Goal: Task Accomplishment & Management: Use online tool/utility

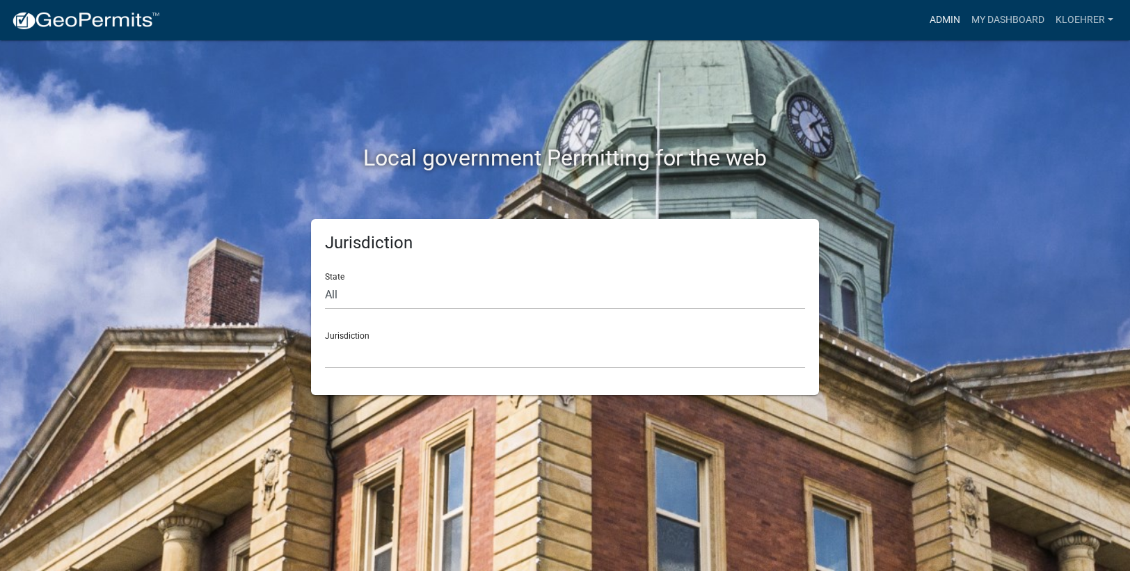
click at [957, 17] on link "Admin" at bounding box center [945, 20] width 42 height 26
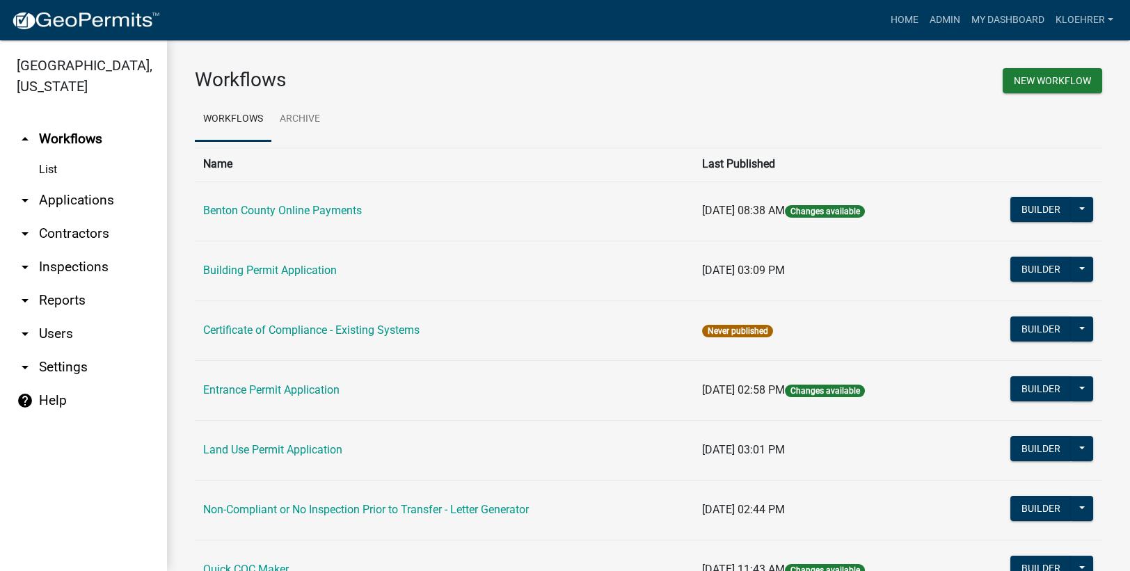
click at [77, 299] on link "arrow_drop_down Reports" at bounding box center [83, 300] width 167 height 33
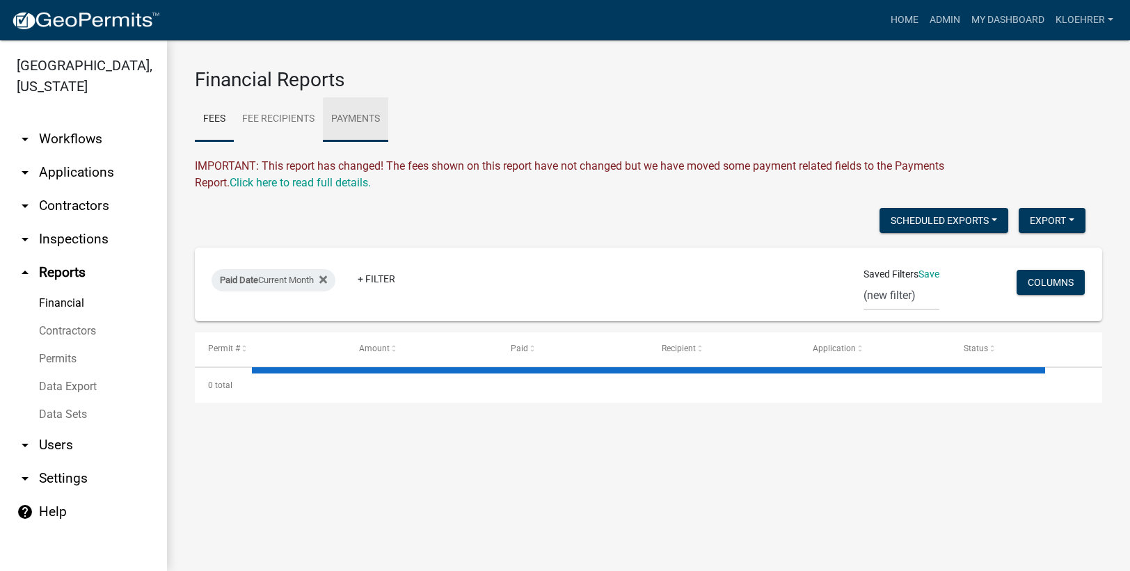
click at [364, 117] on link "Payments" at bounding box center [355, 119] width 65 height 45
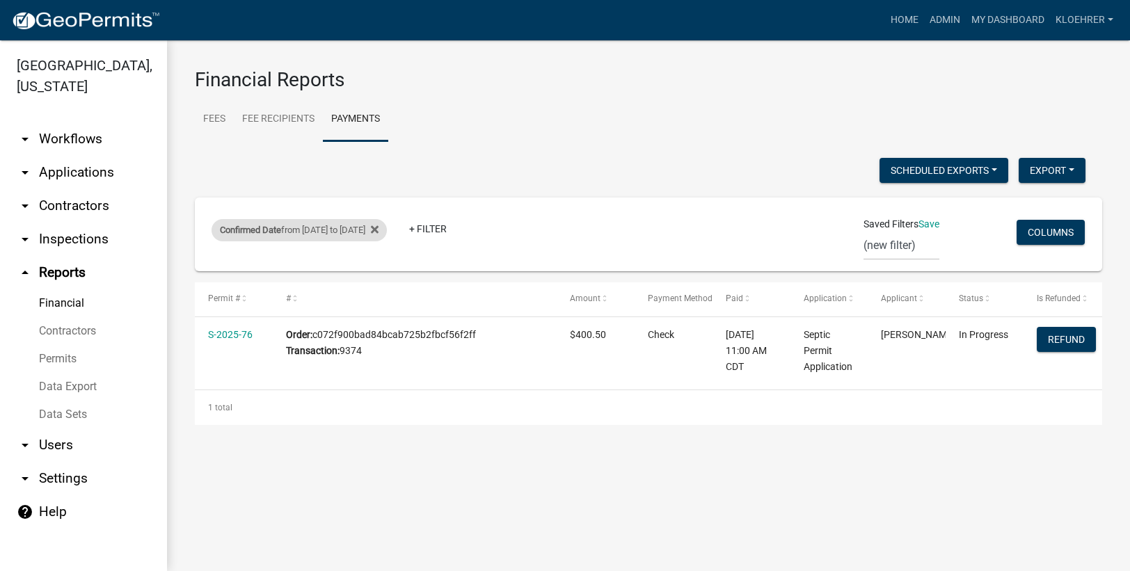
click at [333, 230] on div "Confirmed Date from [DATE] to [DATE]" at bounding box center [299, 230] width 175 height 22
select select "custom"
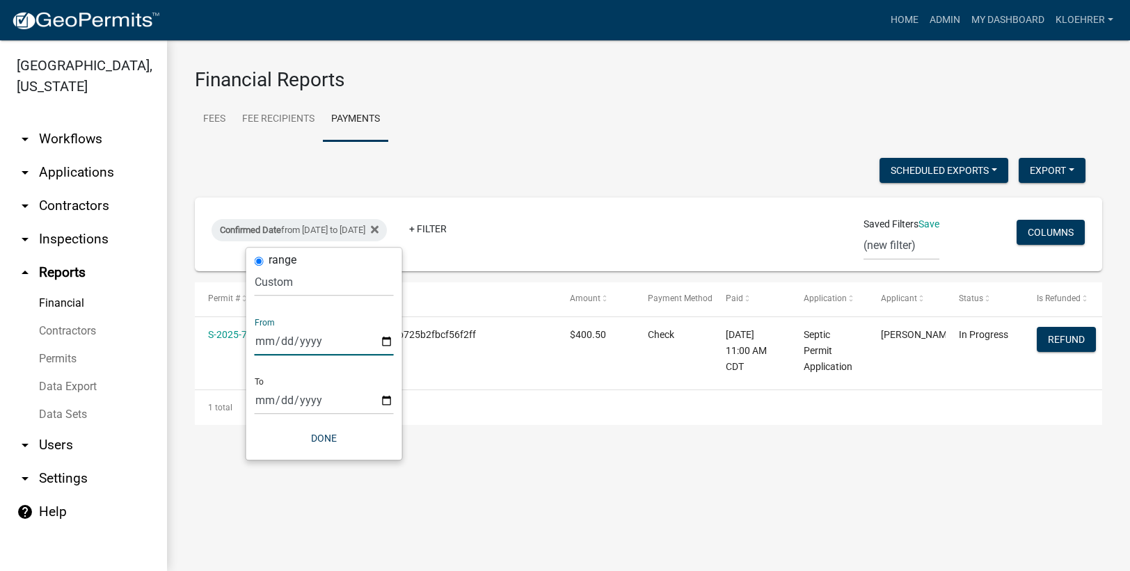
click at [280, 332] on input "[DATE]" at bounding box center [324, 341] width 139 height 29
click at [278, 340] on input "[DATE]" at bounding box center [324, 341] width 139 height 29
type input "[DATE]"
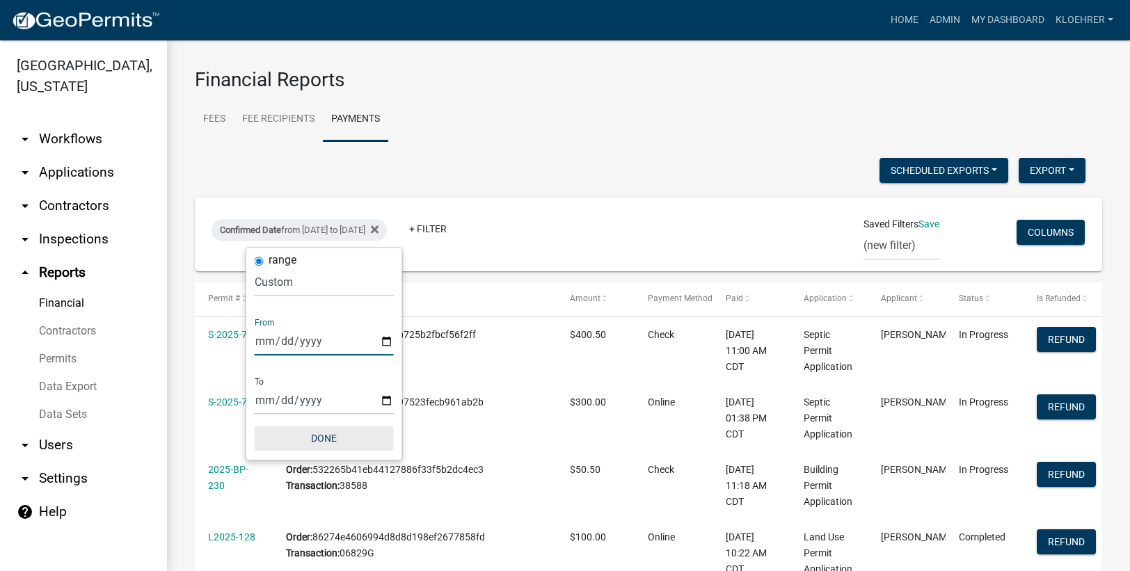
click at [337, 433] on button "Done" at bounding box center [324, 438] width 139 height 25
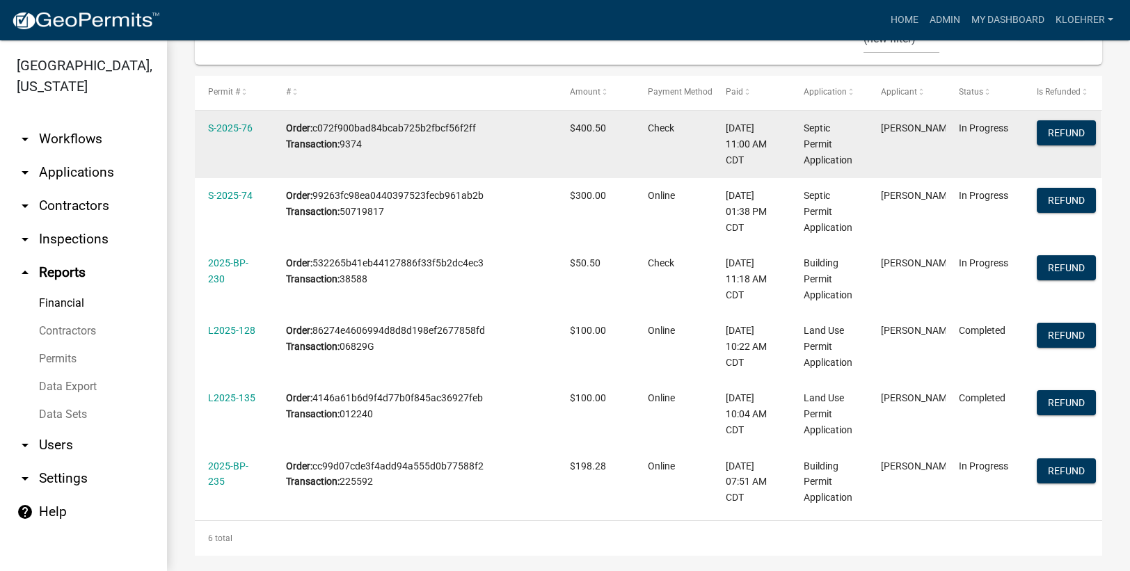
scroll to position [218, 0]
